Goal: Task Accomplishment & Management: Manage account settings

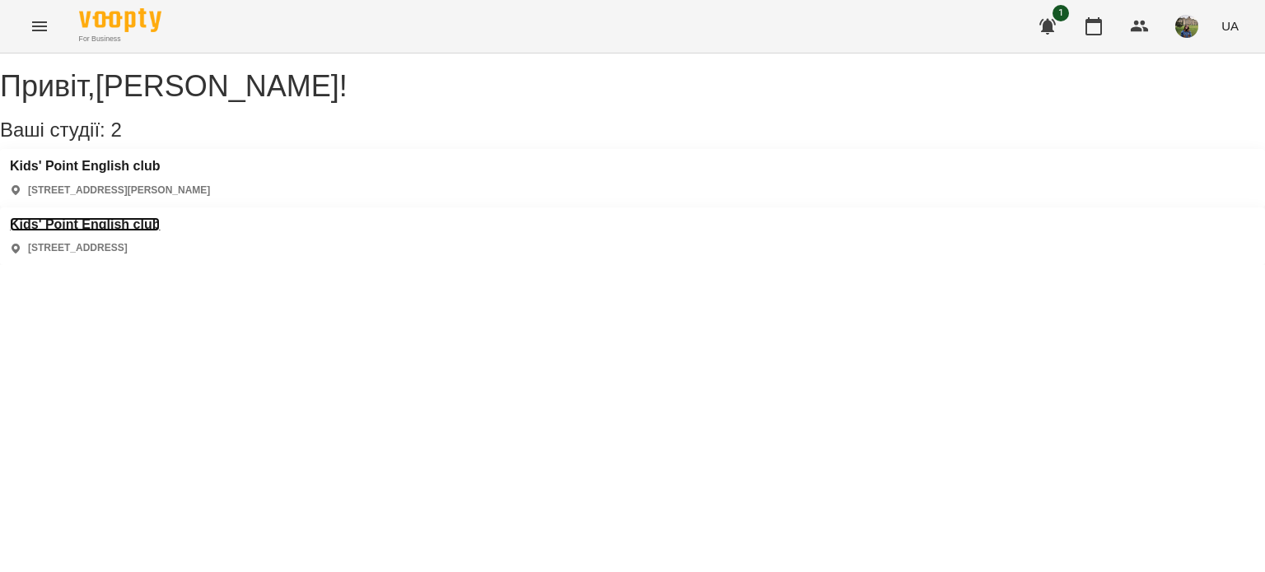
click at [160, 217] on h3 "Kids' Point English club" at bounding box center [85, 224] width 150 height 15
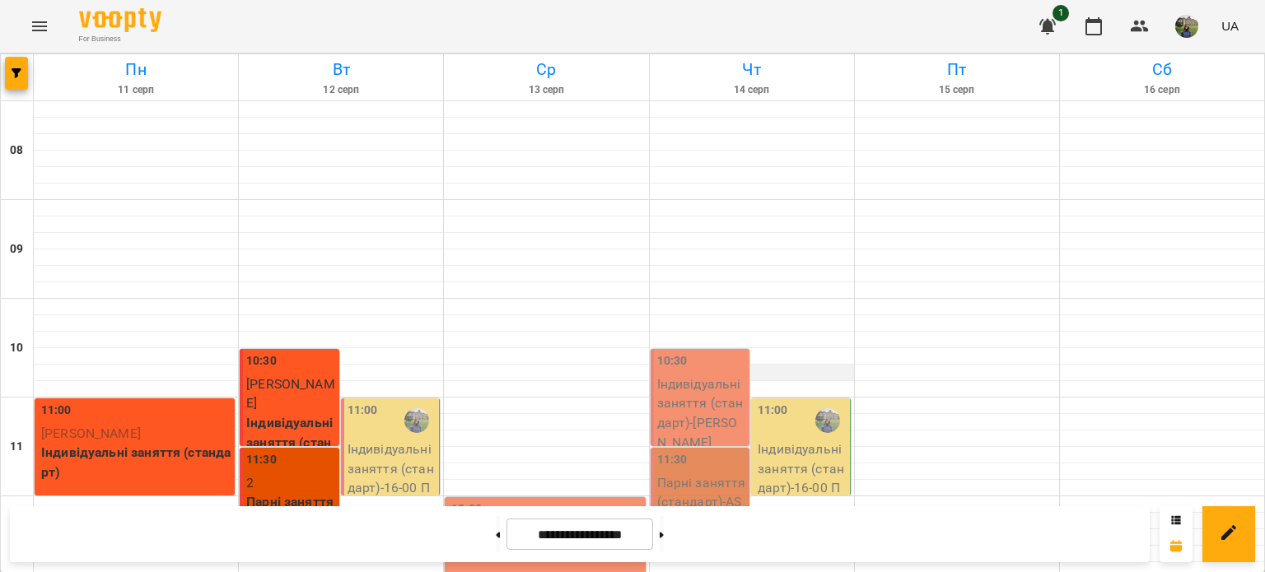
scroll to position [737, 0]
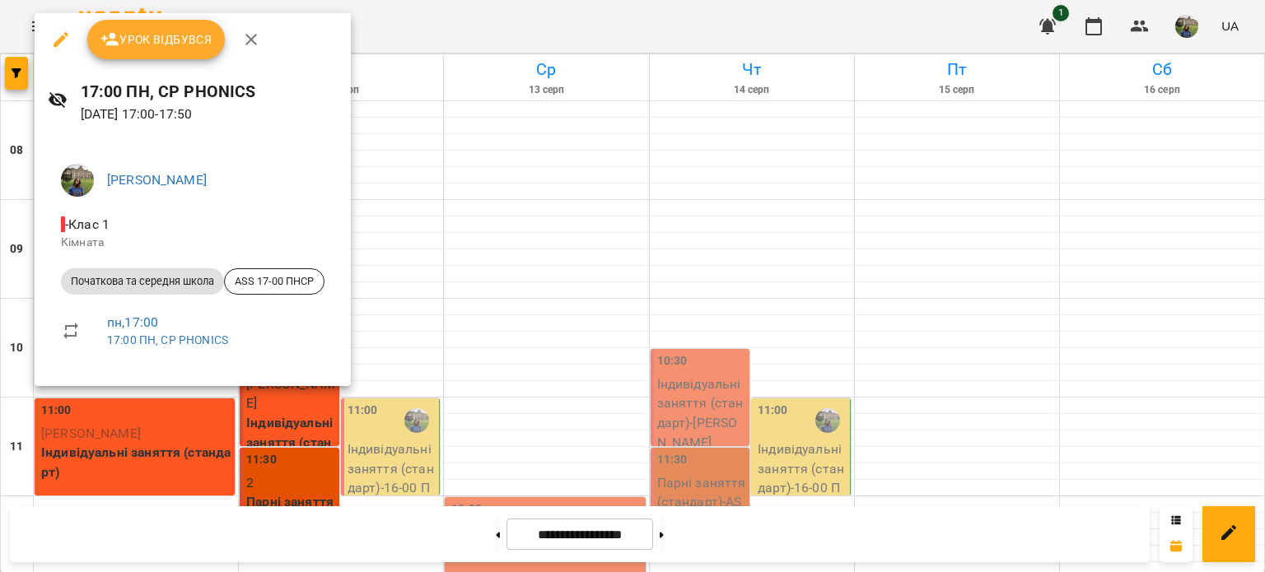
click at [169, 26] on button "Урок відбувся" at bounding box center [156, 40] width 138 height 40
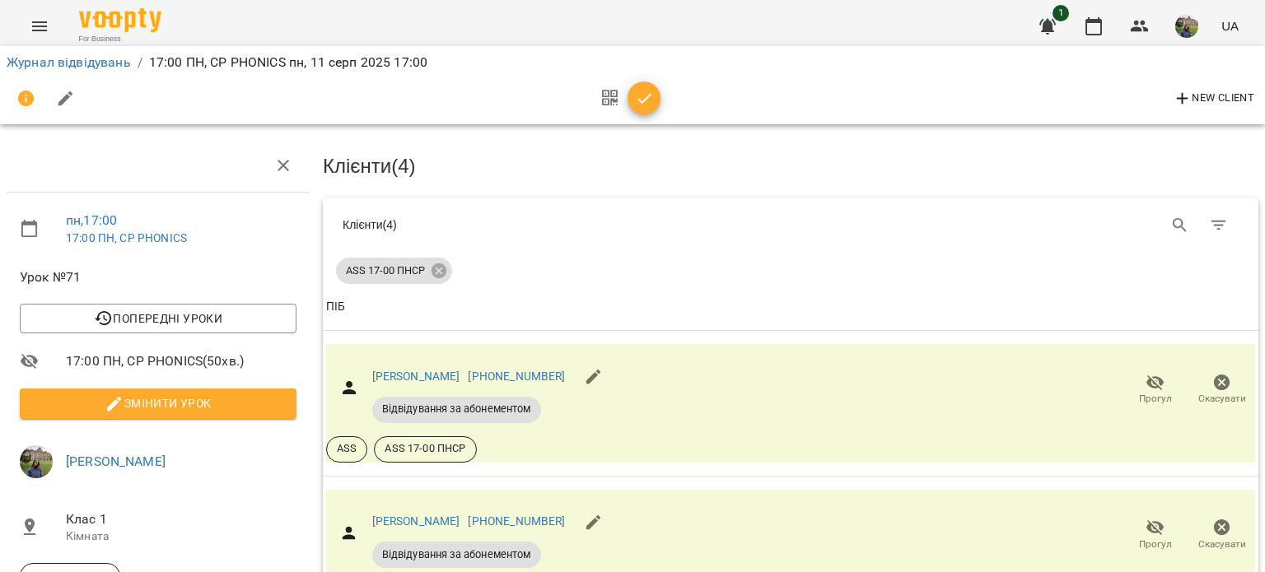
scroll to position [412, 0]
click at [643, 95] on icon "button" at bounding box center [645, 99] width 20 height 20
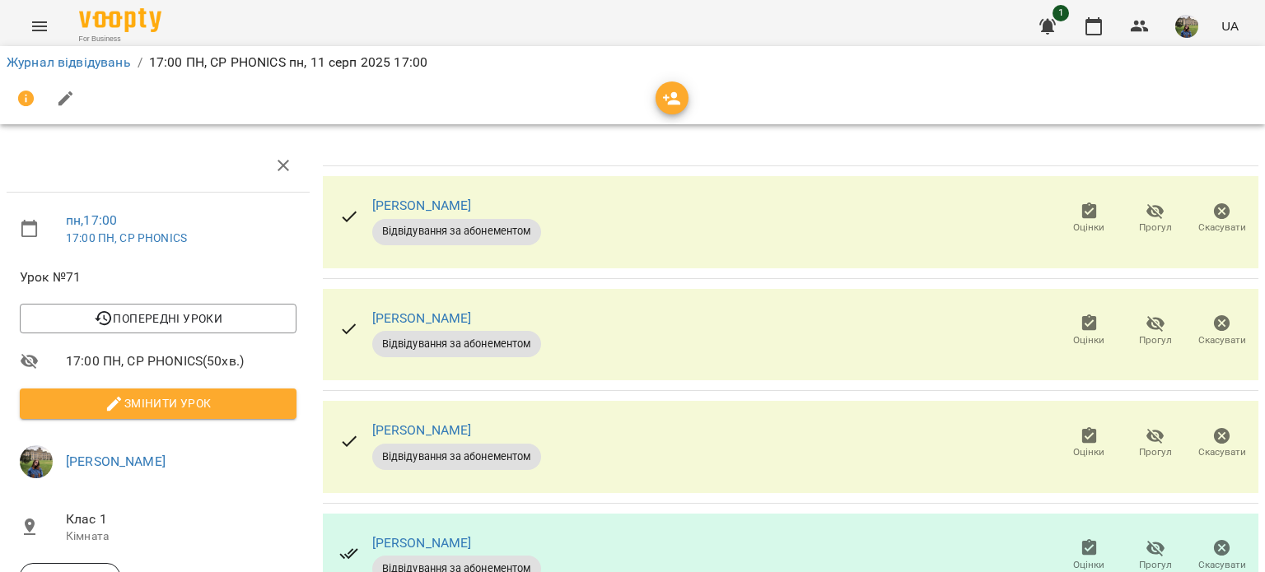
scroll to position [141, 0]
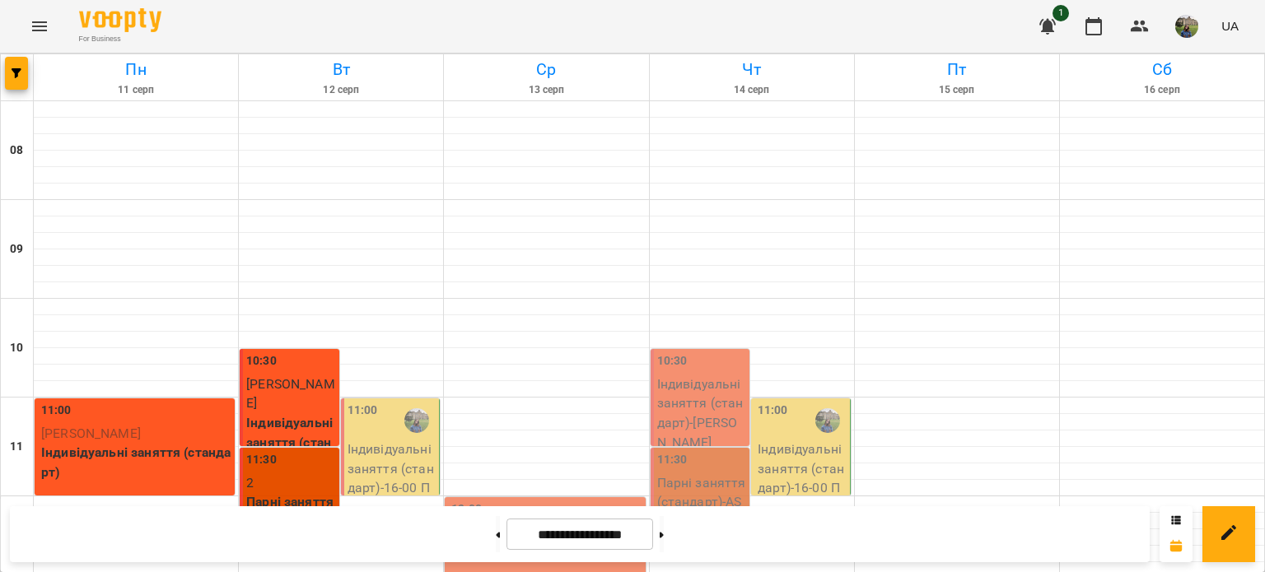
scroll to position [784, 0]
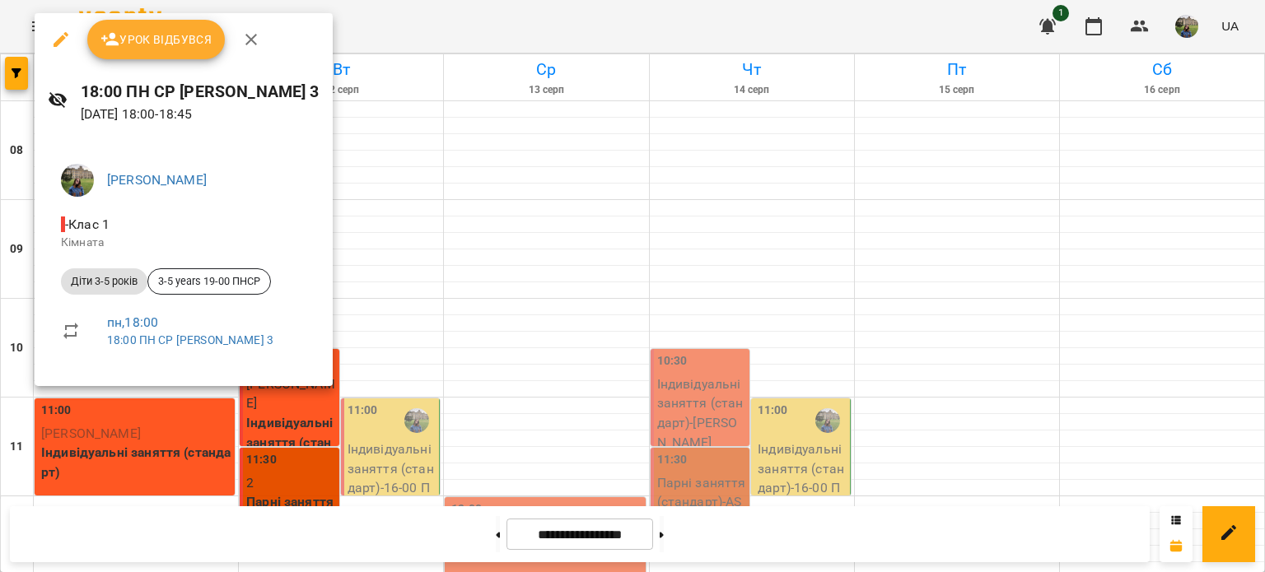
click at [138, 26] on button "Урок відбувся" at bounding box center [156, 40] width 138 height 40
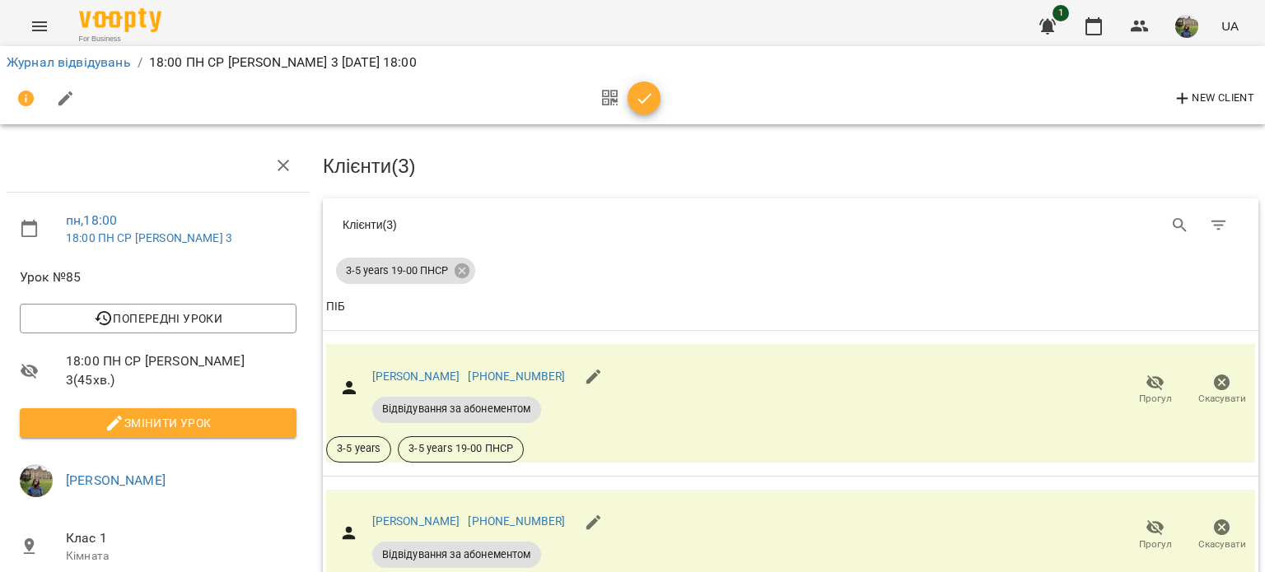
scroll to position [267, 0]
click at [644, 99] on icon "button" at bounding box center [644, 98] width 14 height 11
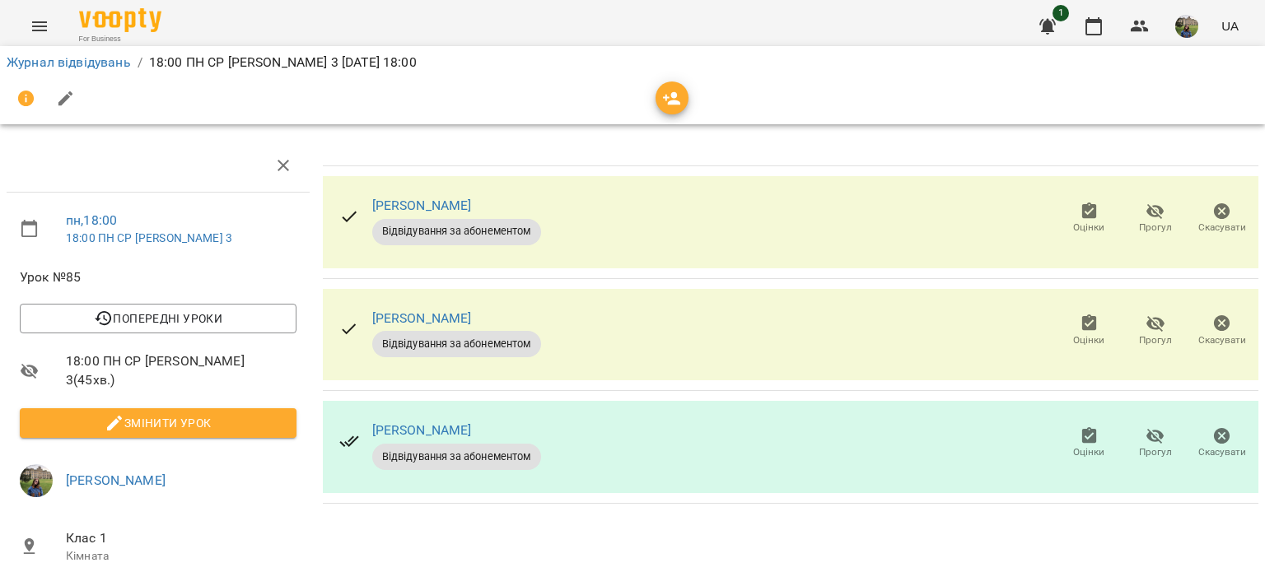
scroll to position [141, 0]
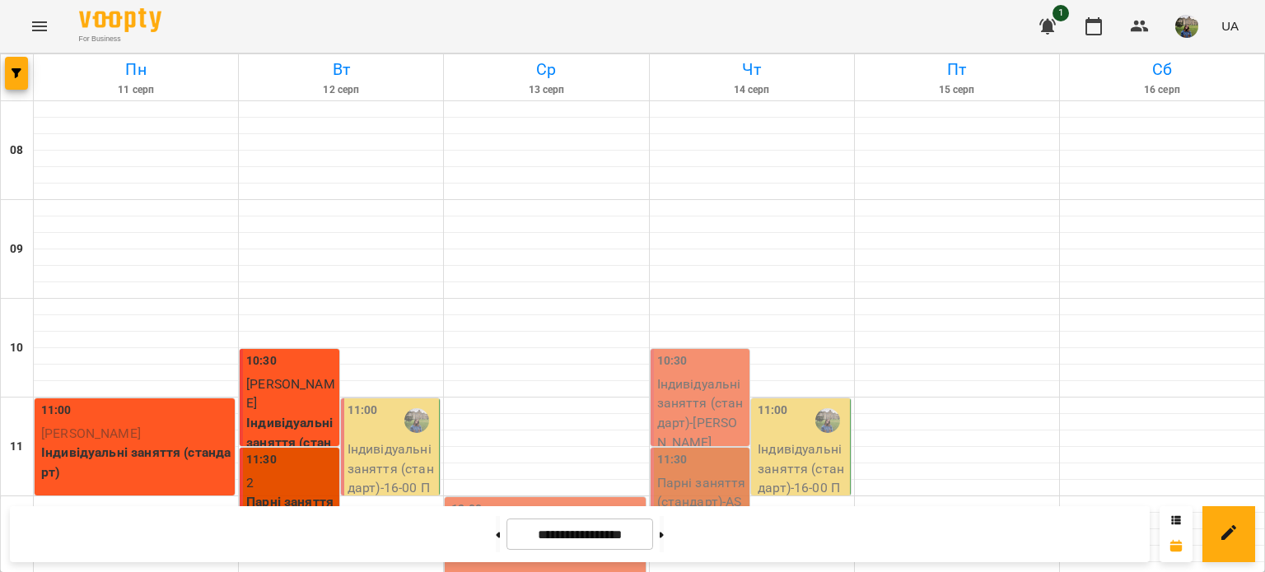
scroll to position [788, 0]
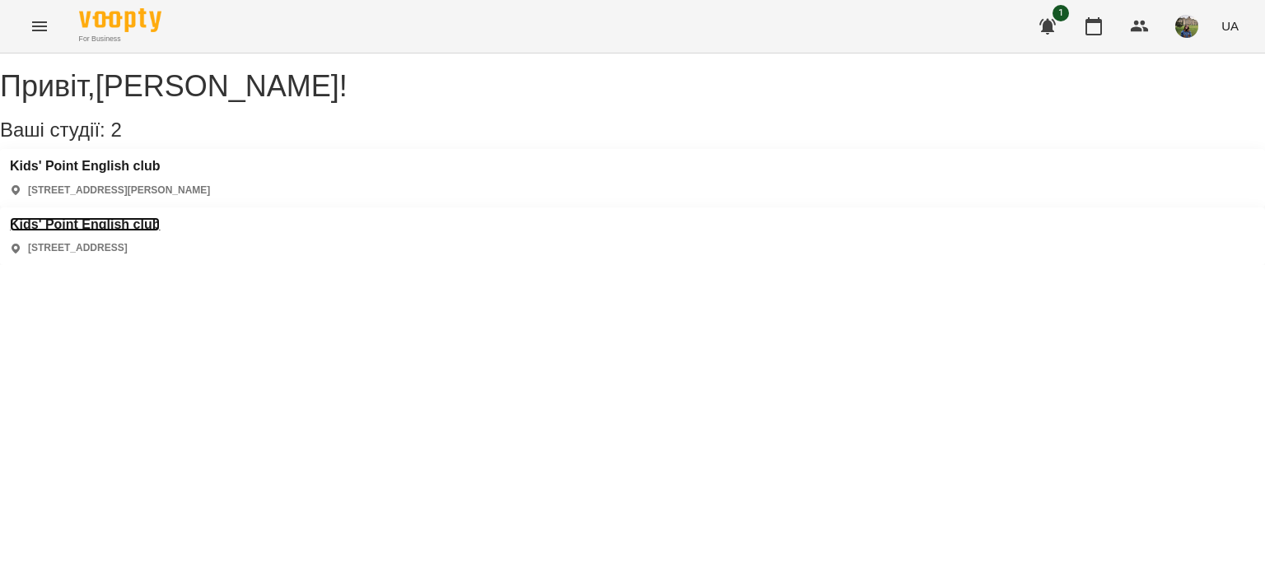
click at [160, 217] on h3 "Kids' Point English club" at bounding box center [85, 224] width 150 height 15
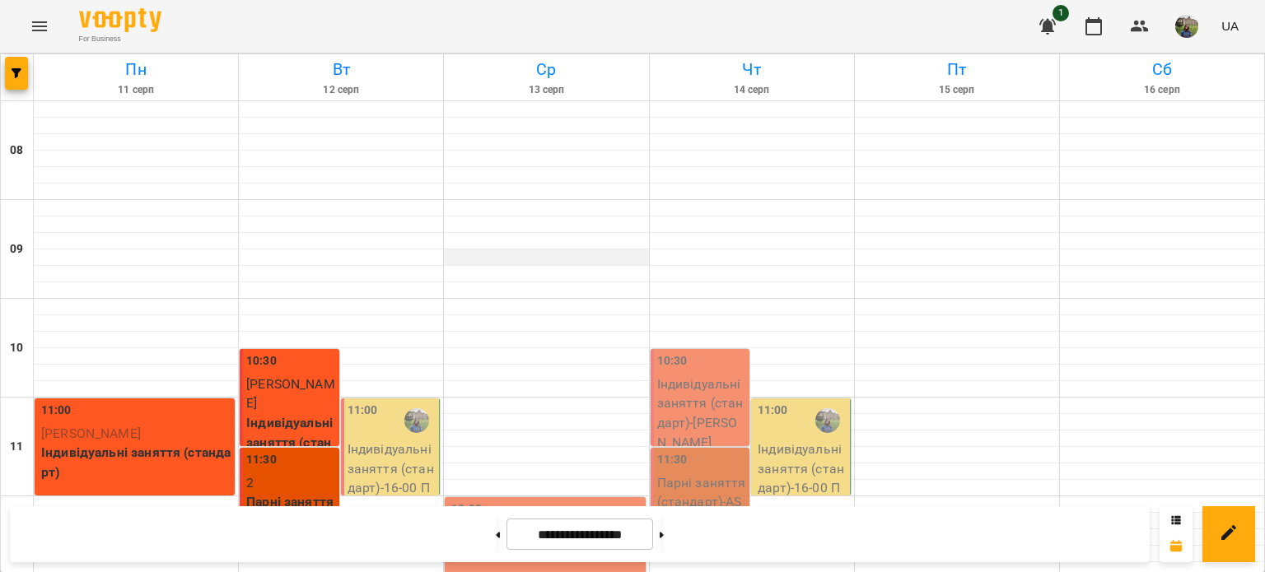
scroll to position [303, 0]
click at [397, 440] on p "Індивідуальні заняття (стандарт) - 16-00 ПТ AS2 інд Дон" at bounding box center [391, 478] width 89 height 77
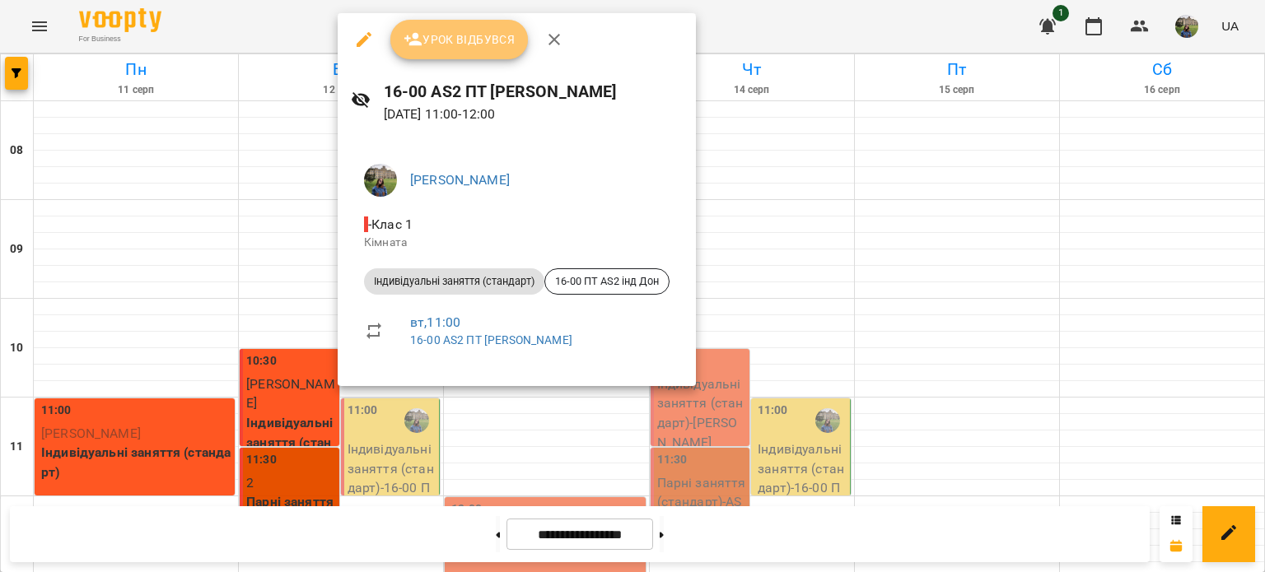
click at [476, 40] on span "Урок відбувся" at bounding box center [459, 40] width 112 height 20
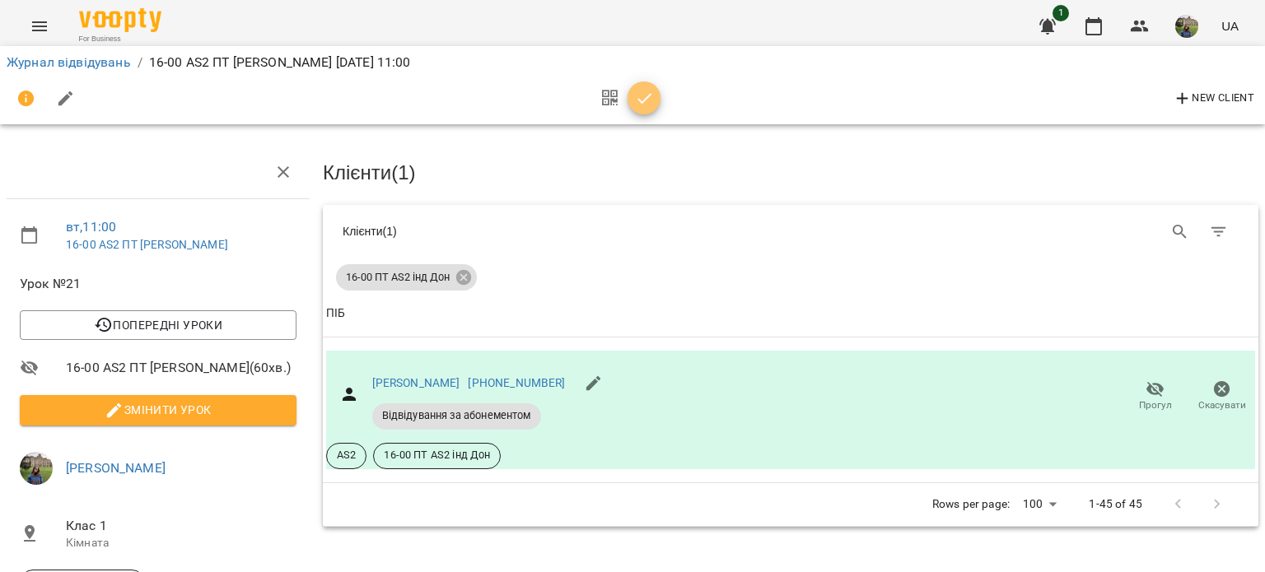
click at [647, 96] on icon "button" at bounding box center [644, 98] width 14 height 11
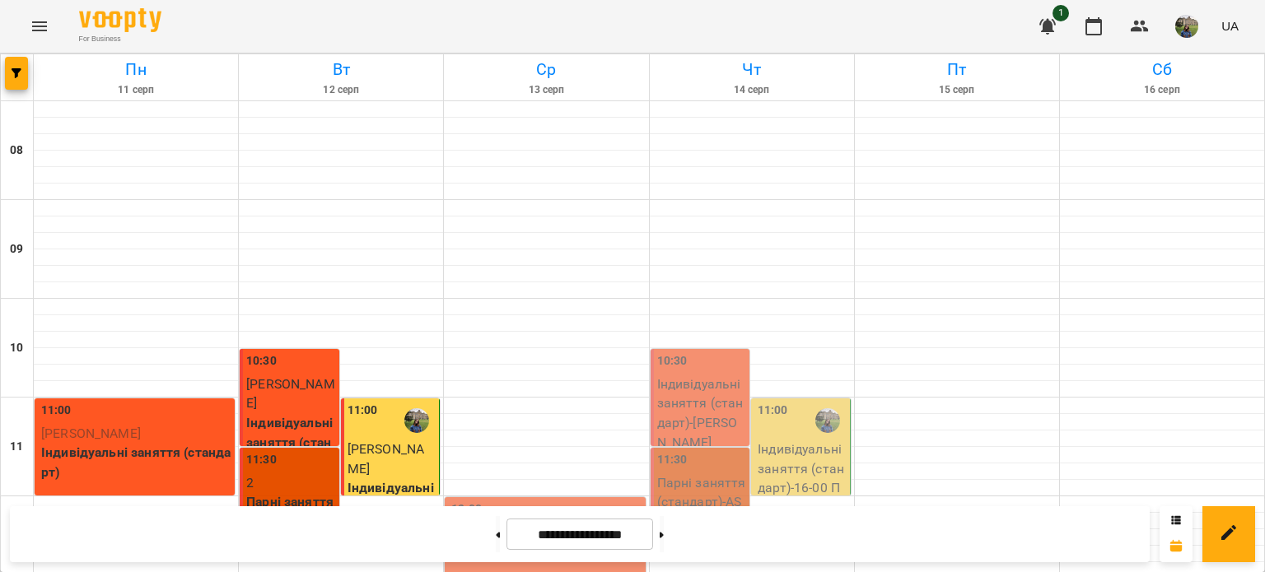
scroll to position [729, 0]
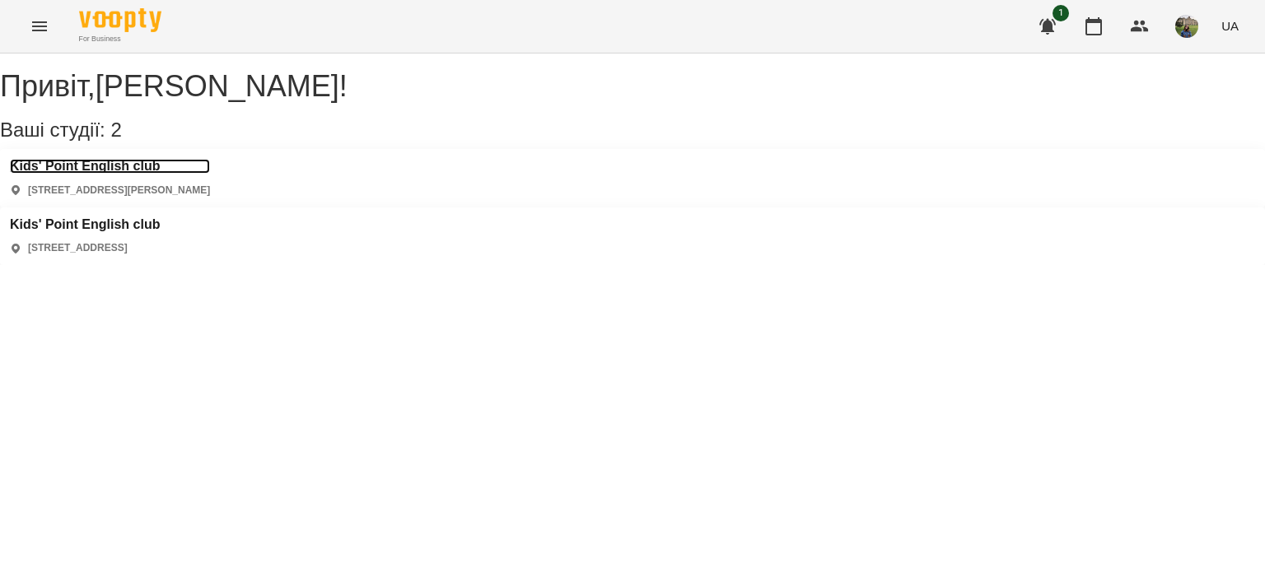
click at [133, 174] on h3 "Kids' Point English club" at bounding box center [110, 166] width 200 height 15
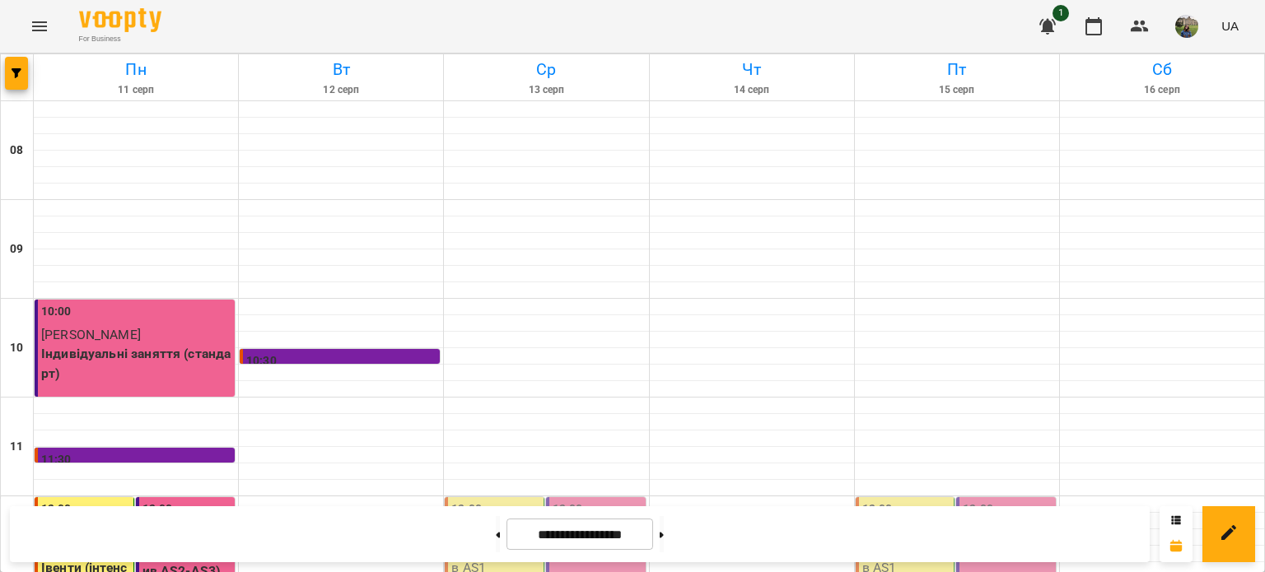
scroll to position [767, 0]
